Goal: Information Seeking & Learning: Find specific fact

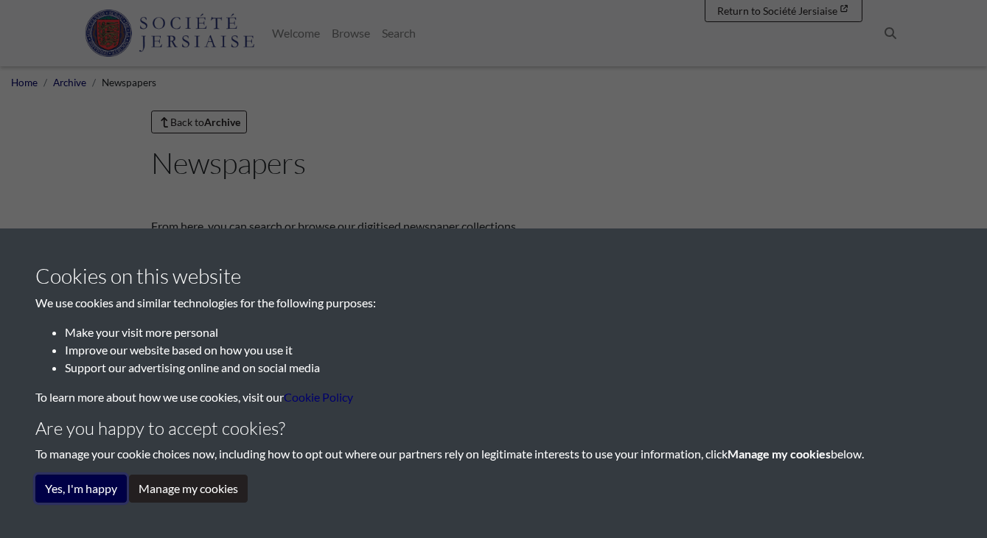
click at [86, 490] on button "Yes, I'm happy" at bounding box center [80, 489] width 91 height 28
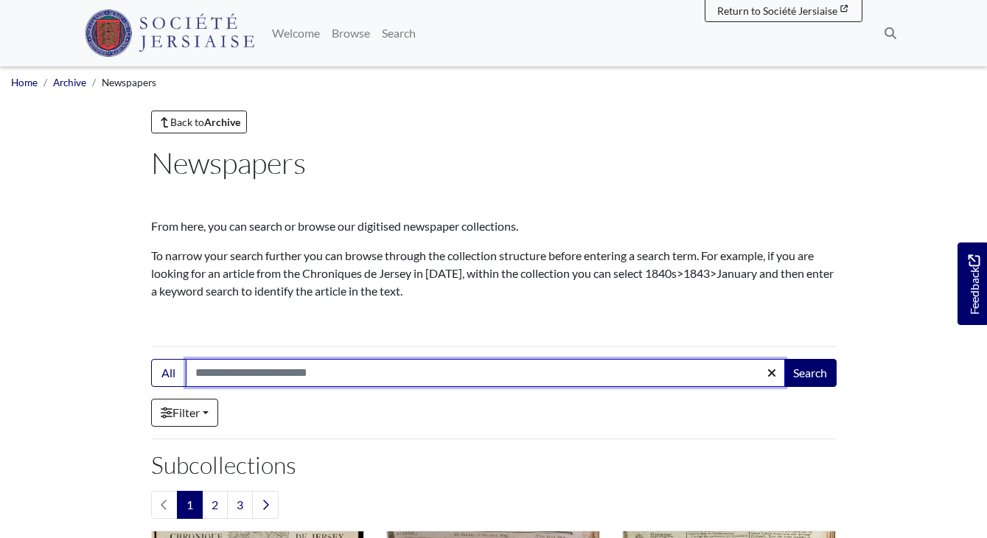
click at [276, 377] on input "Search:" at bounding box center [486, 373] width 600 height 28
type input "**********"
click at [784, 359] on button "Search" at bounding box center [810, 373] width 53 height 28
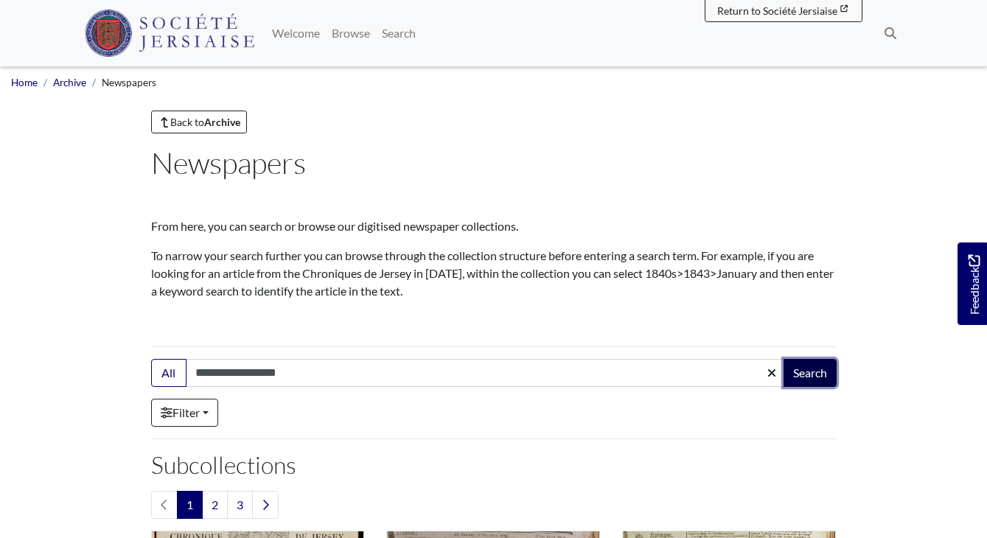
click at [810, 375] on button "Search" at bounding box center [810, 373] width 53 height 28
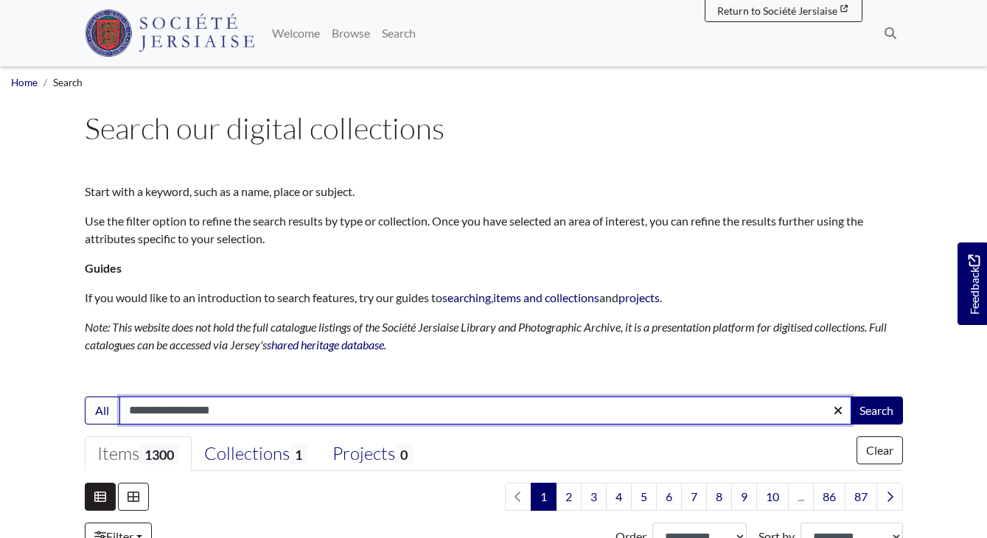
click at [236, 408] on input "**********" at bounding box center [485, 411] width 732 height 28
type input "**********"
click at [850, 397] on button "Search" at bounding box center [876, 411] width 53 height 28
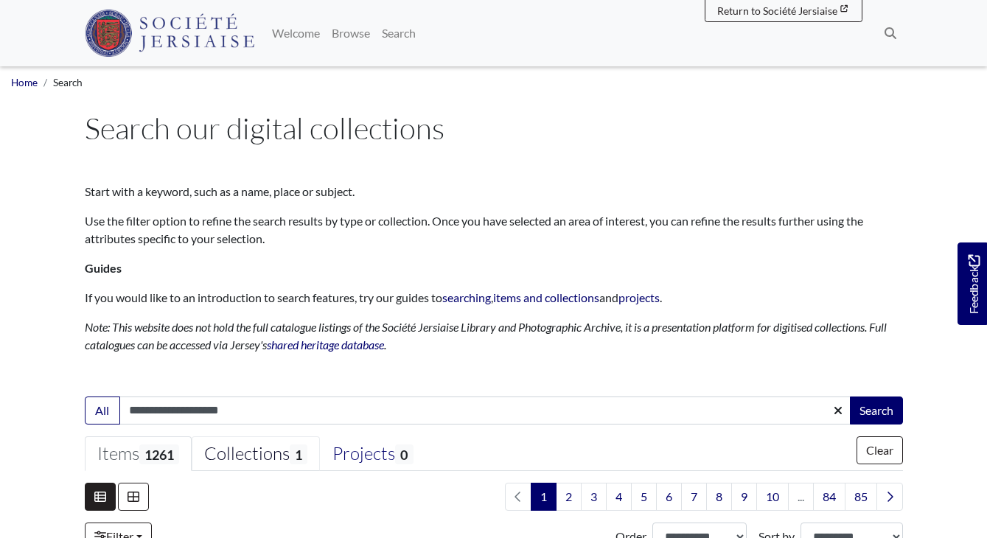
click at [271, 452] on div "Collections 1" at bounding box center [255, 454] width 103 height 22
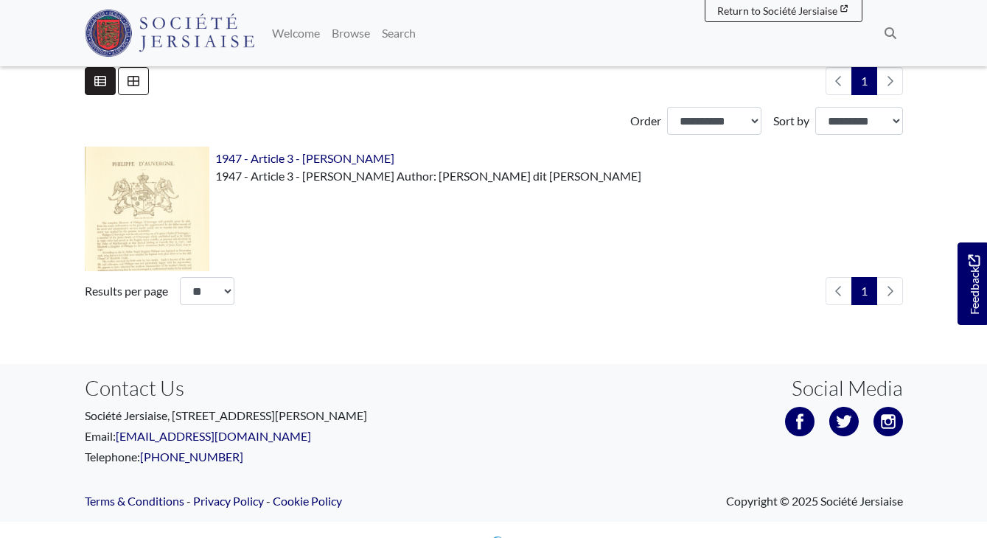
scroll to position [441, 0]
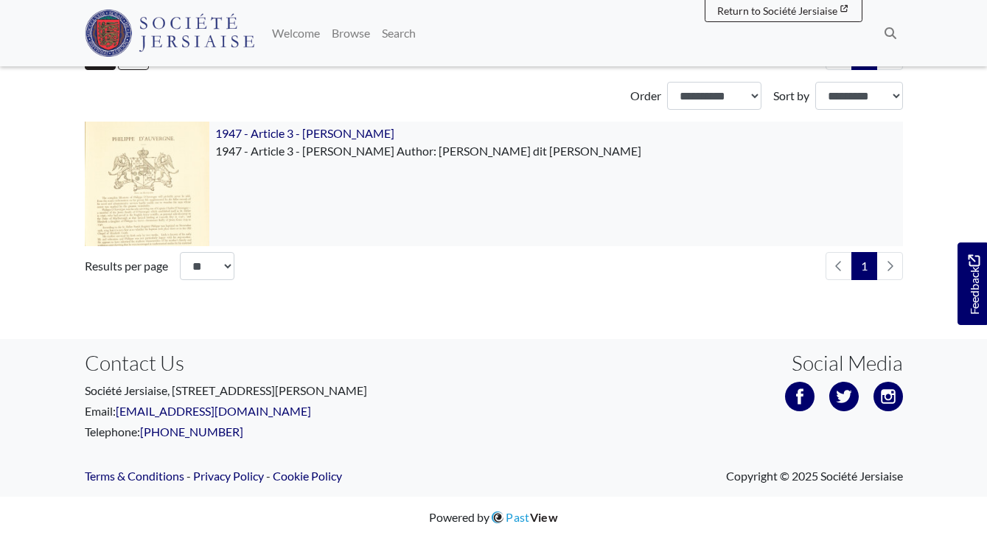
click at [117, 201] on img at bounding box center [147, 184] width 125 height 125
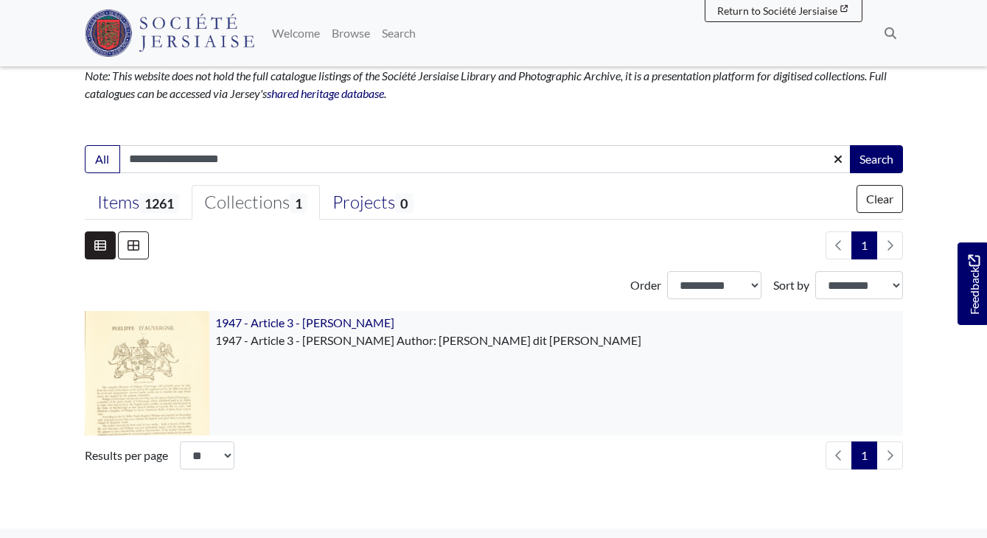
scroll to position [249, 0]
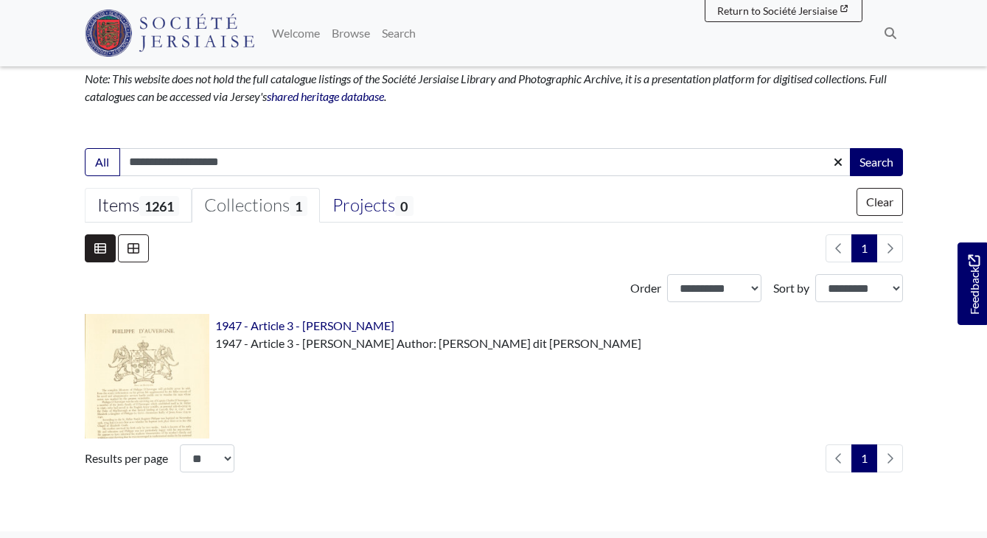
click at [140, 213] on div "Items 1261" at bounding box center [138, 206] width 82 height 22
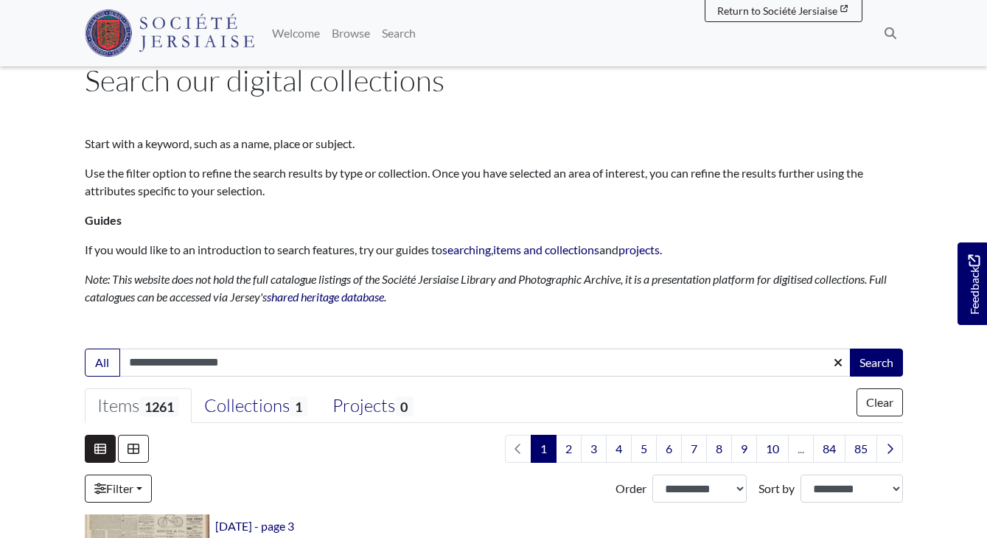
scroll to position [38, 0]
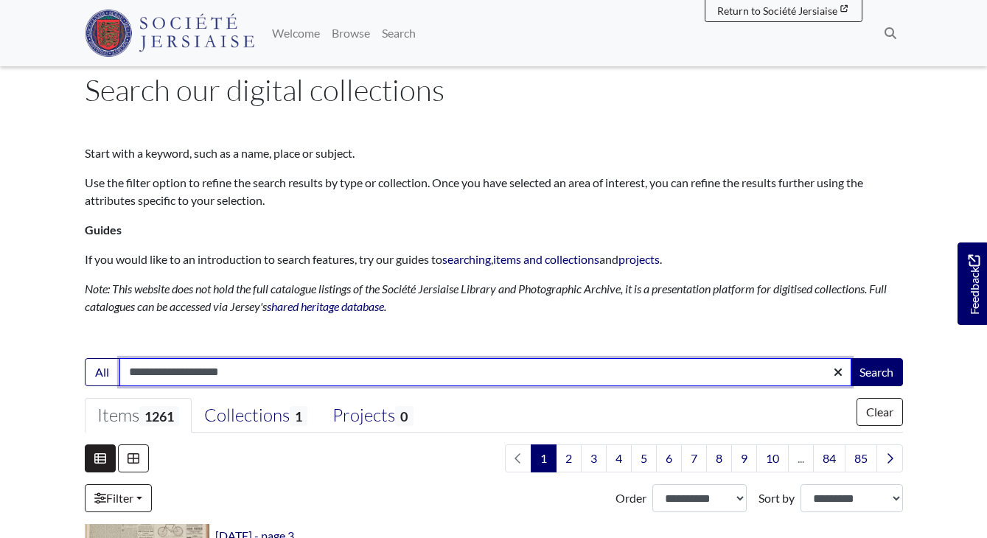
click at [136, 371] on input "**********" at bounding box center [485, 372] width 732 height 28
type input "**********"
click at [850, 358] on button "Search" at bounding box center [876, 372] width 53 height 28
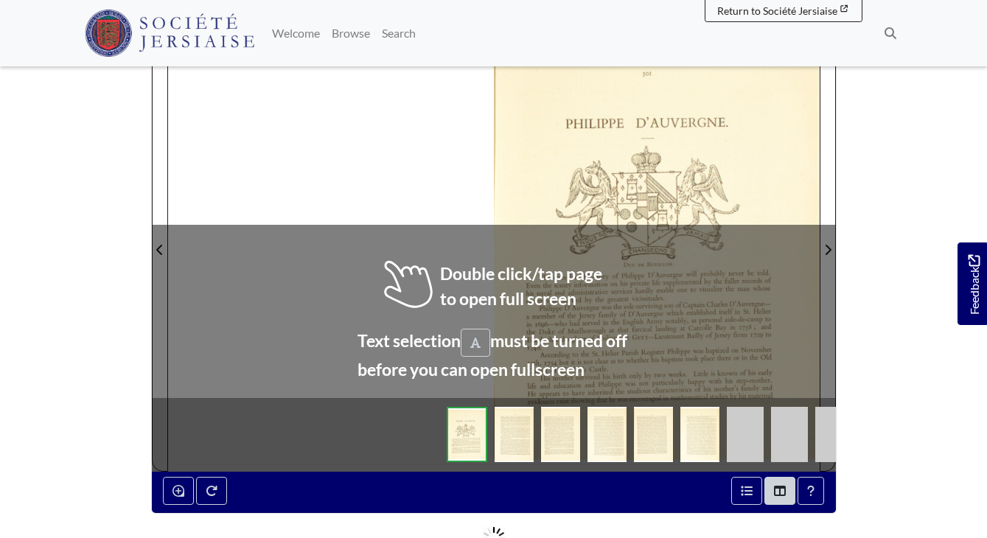
scroll to position [285, 0]
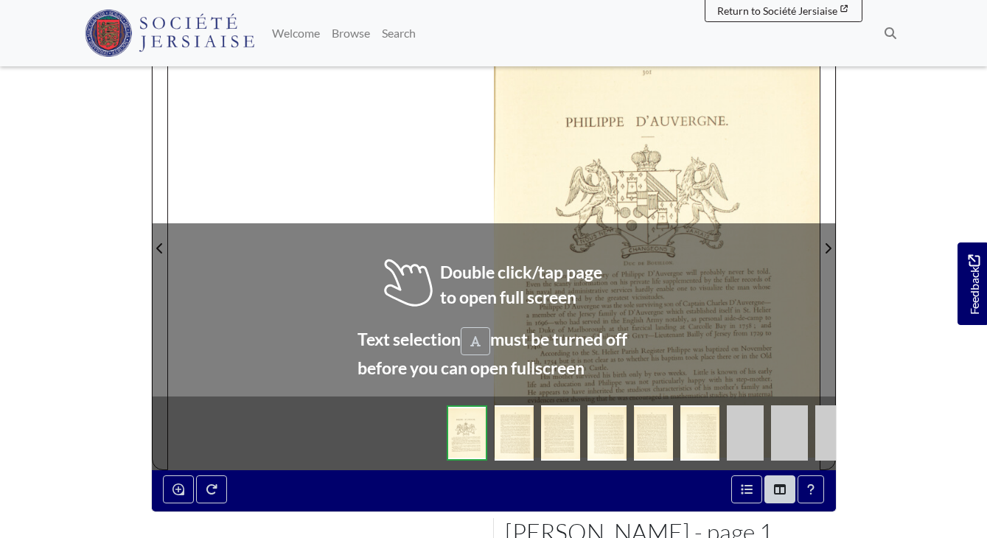
click at [541, 305] on div at bounding box center [657, 239] width 326 height 461
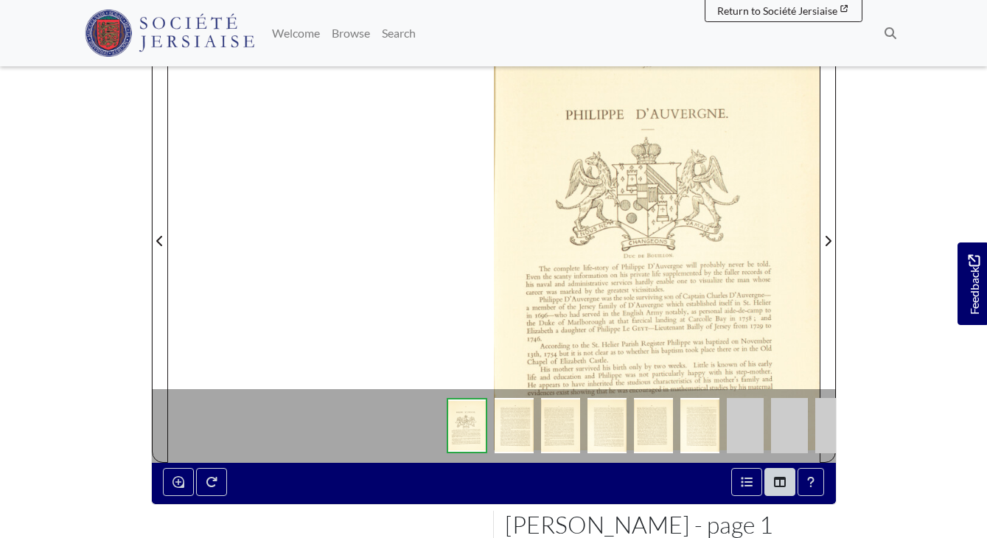
scroll to position [294, 0]
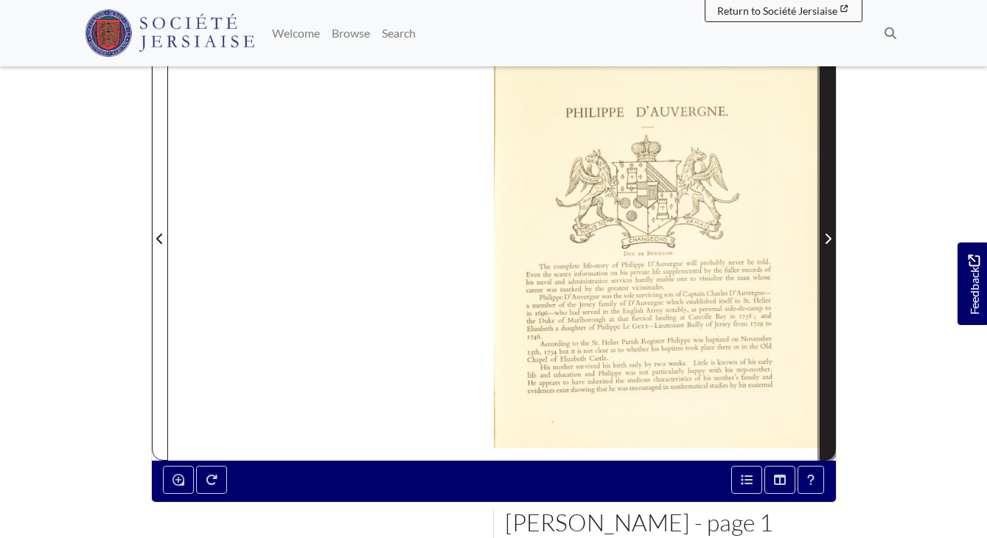
click at [829, 245] on span "Next Page" at bounding box center [828, 239] width 15 height 18
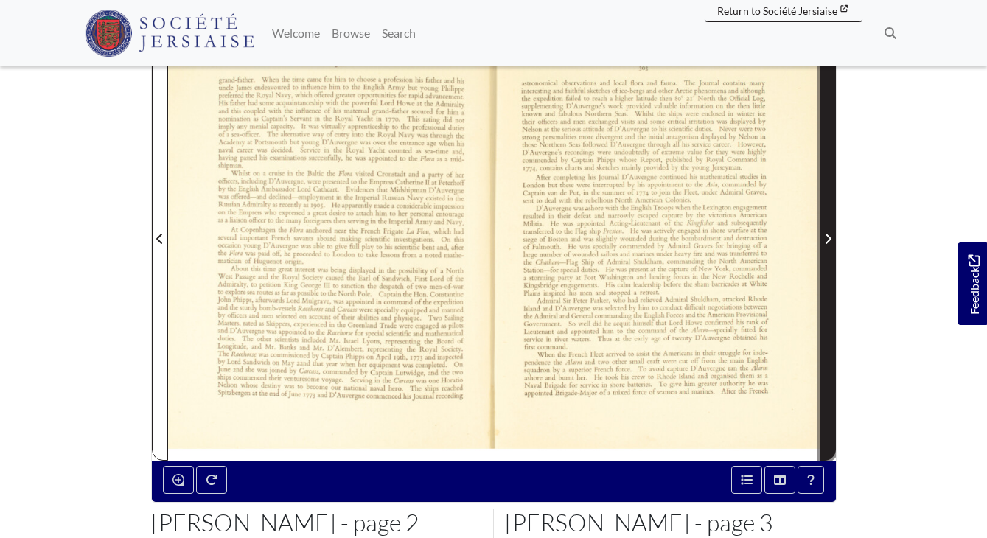
click at [827, 238] on icon "Next Page" at bounding box center [827, 239] width 7 height 12
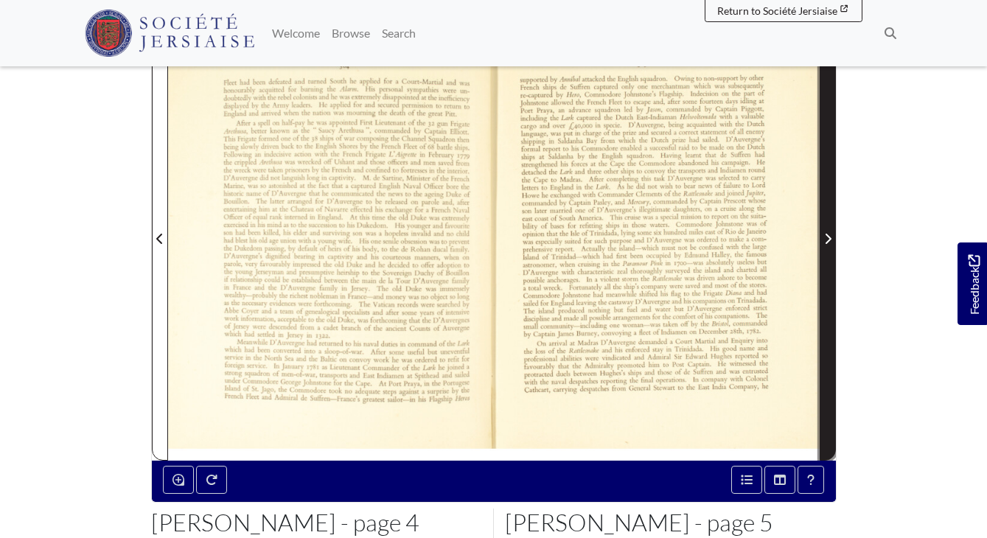
click at [828, 238] on icon "Next Page" at bounding box center [827, 239] width 7 height 12
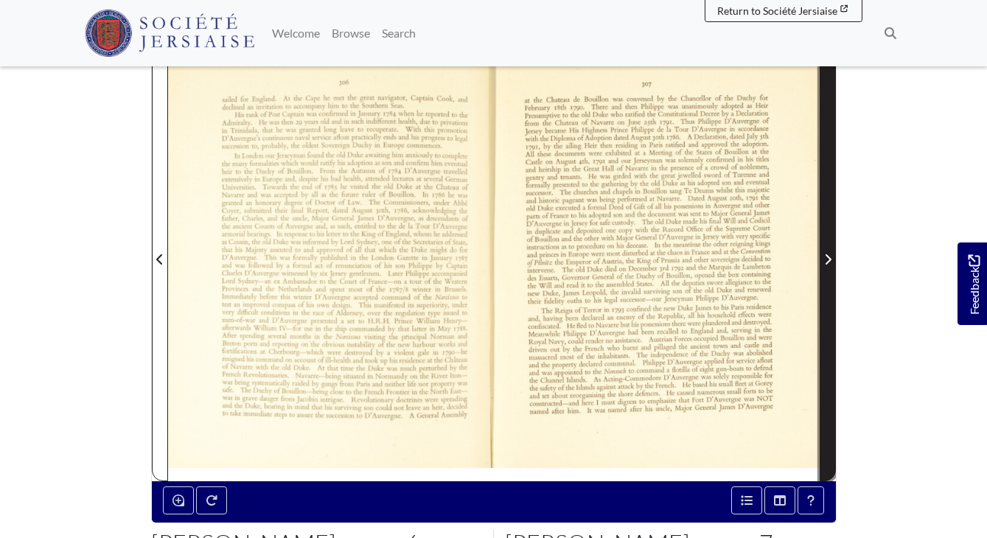
scroll to position [273, 0]
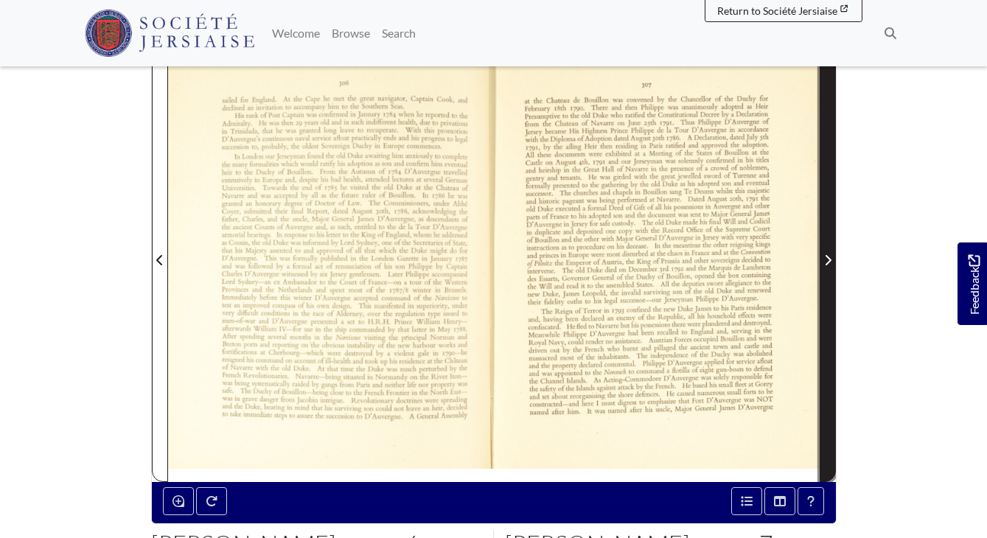
click at [828, 238] on span "Next Page" at bounding box center [828, 250] width 15 height 459
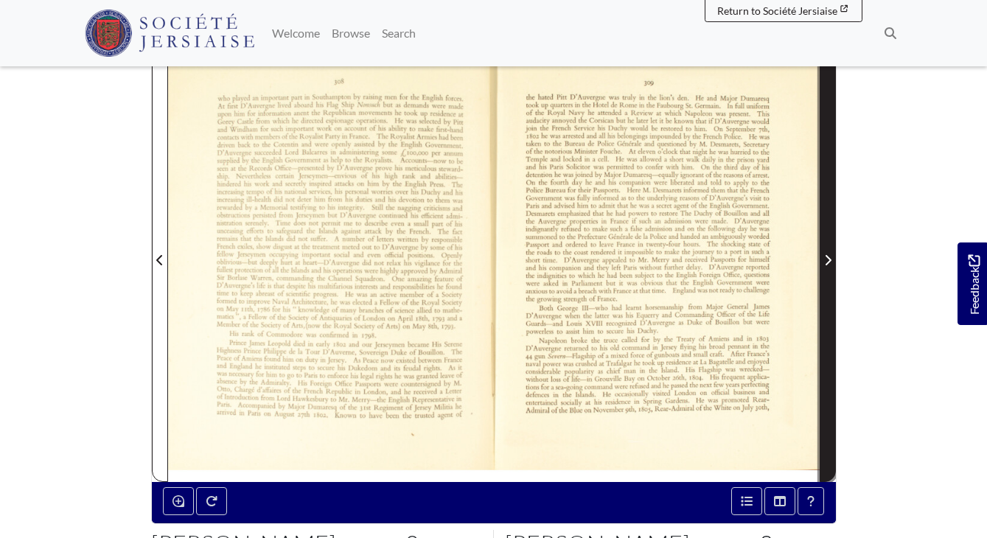
click at [828, 252] on span "Next Page" at bounding box center [828, 260] width 15 height 18
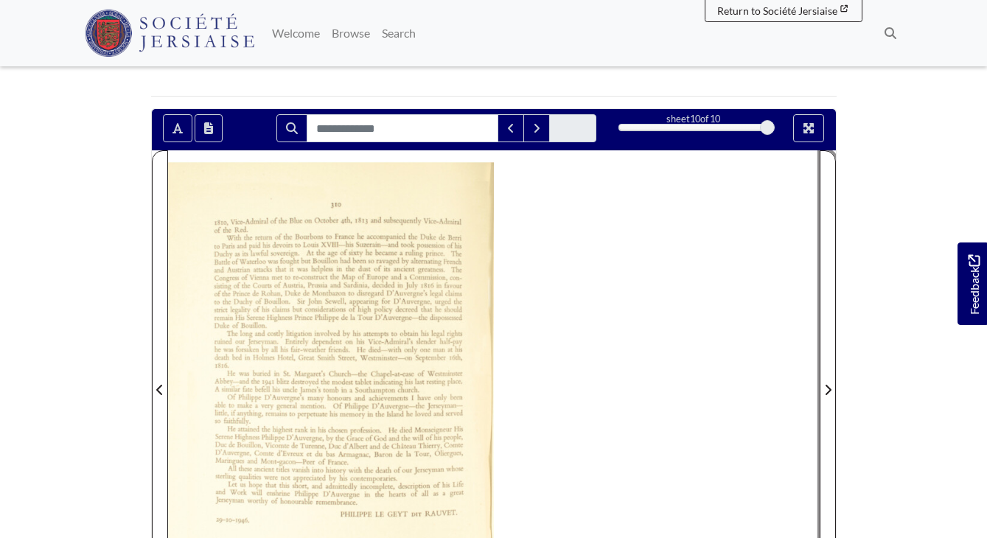
scroll to position [100, 0]
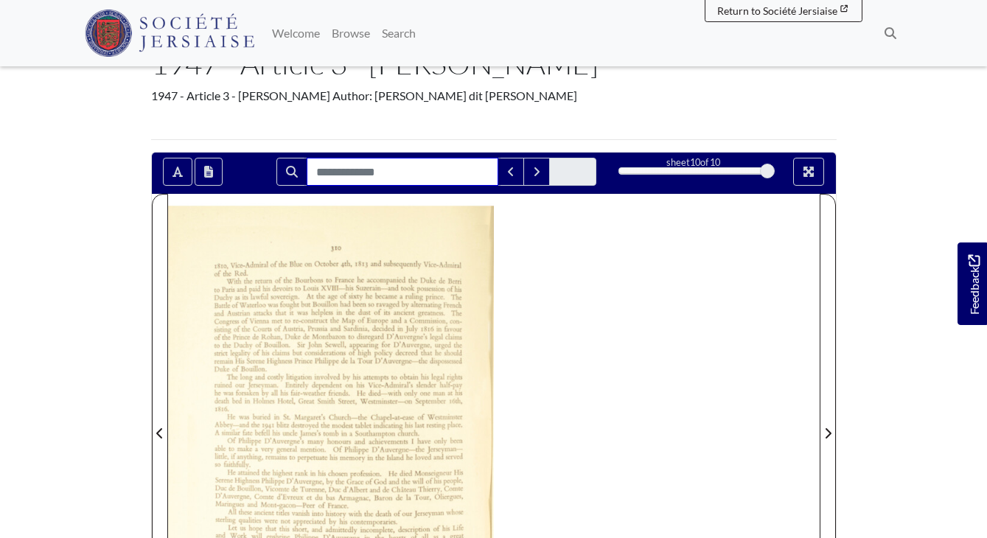
click at [417, 173] on input "Search for" at bounding box center [403, 172] width 192 height 28
type input "****"
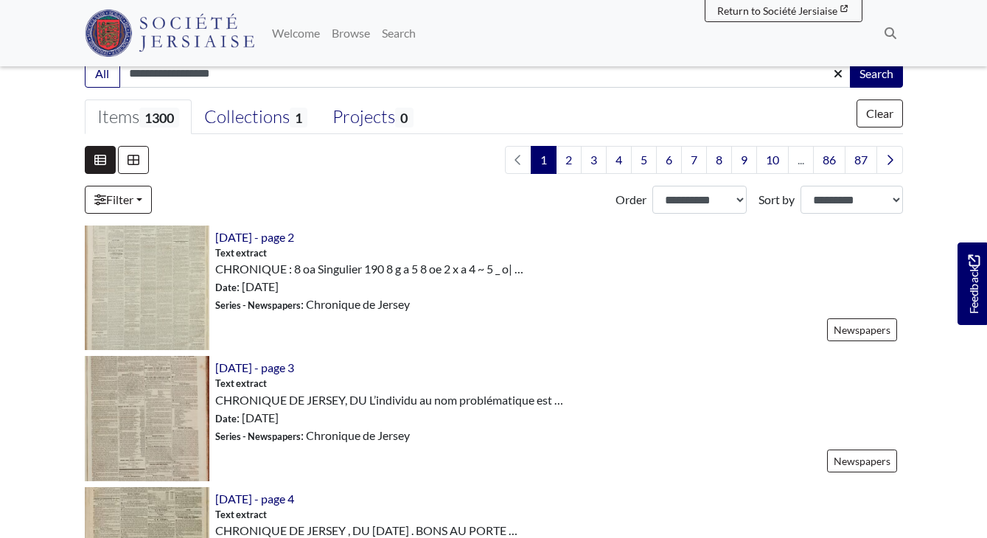
scroll to position [339, 0]
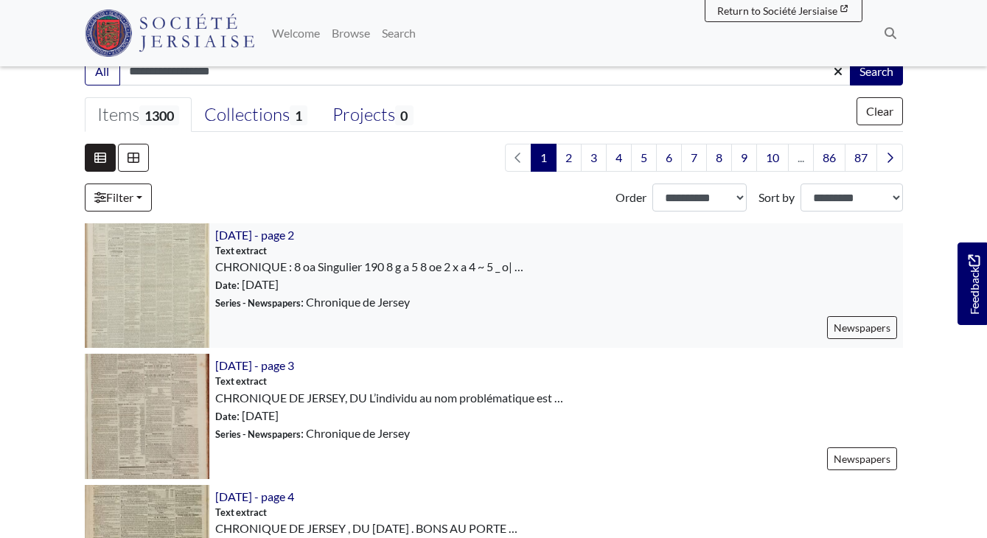
click at [149, 305] on img at bounding box center [147, 285] width 125 height 125
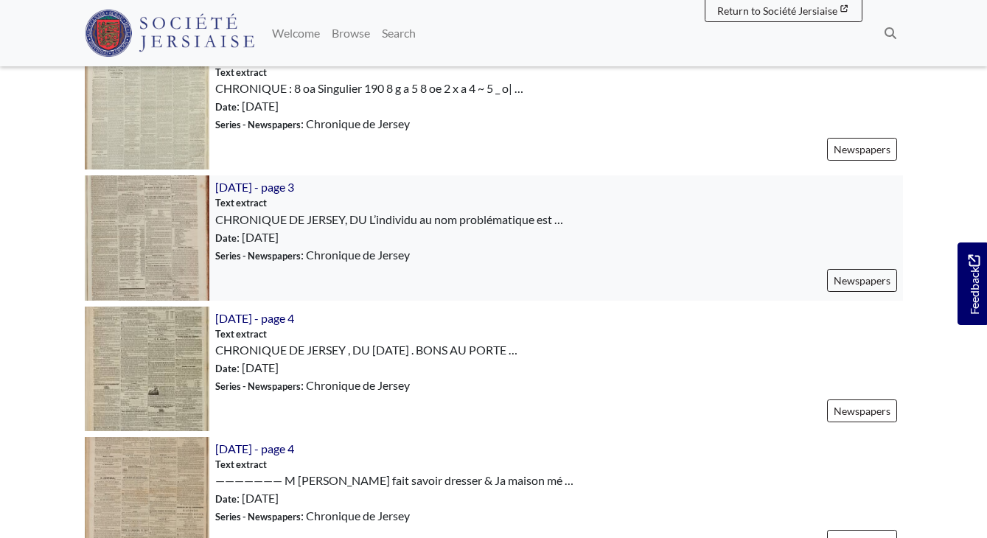
scroll to position [530, 0]
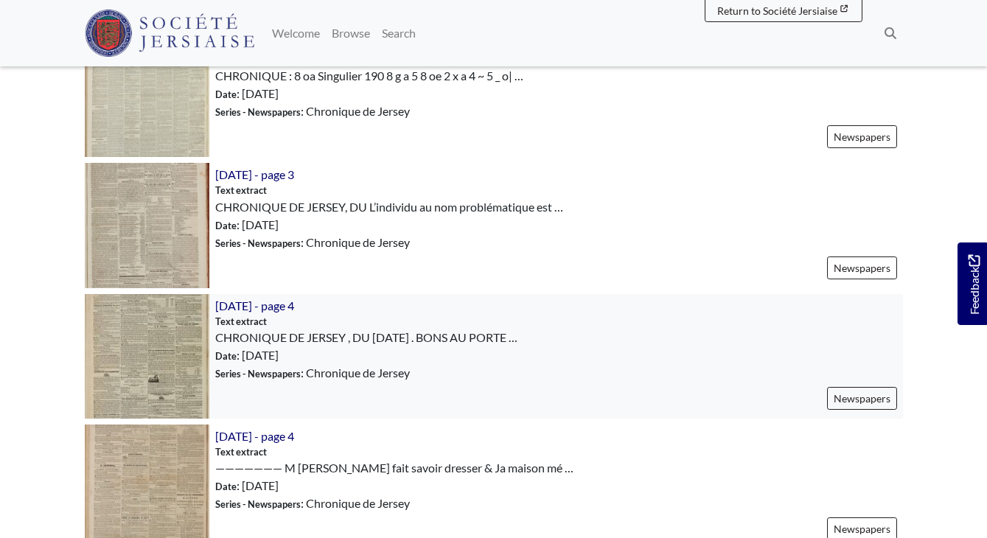
click at [148, 367] on img at bounding box center [147, 356] width 125 height 125
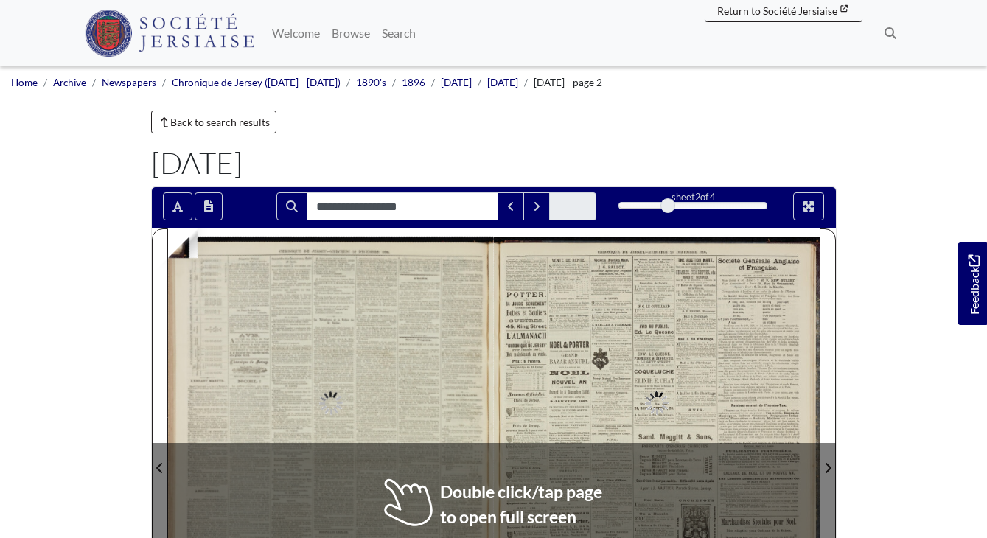
click at [517, 316] on div at bounding box center [657, 459] width 326 height 461
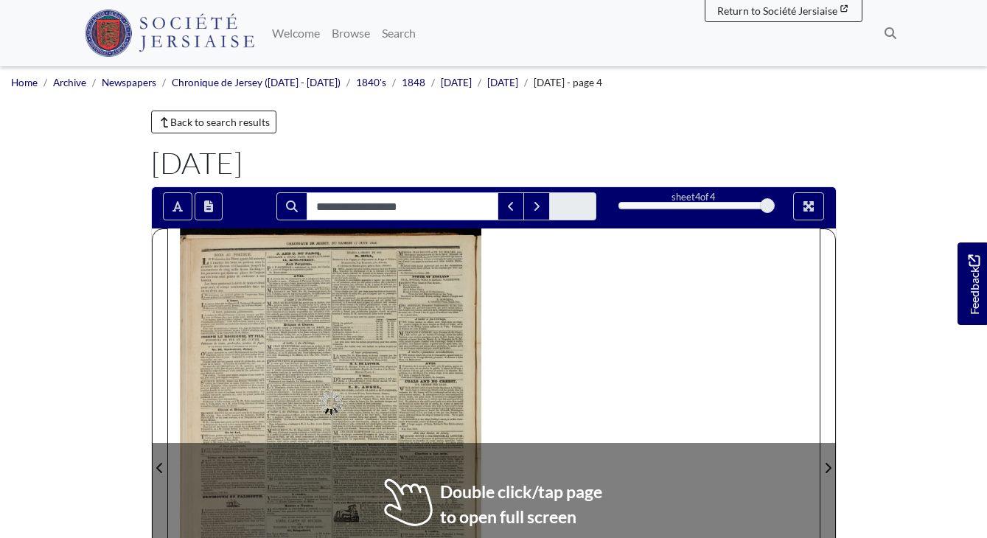
click at [510, 373] on div at bounding box center [494, 459] width 652 height 461
